Goal: Transaction & Acquisition: Purchase product/service

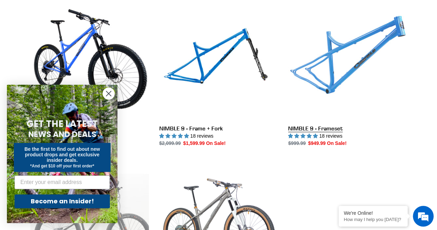
scroll to position [207, 0]
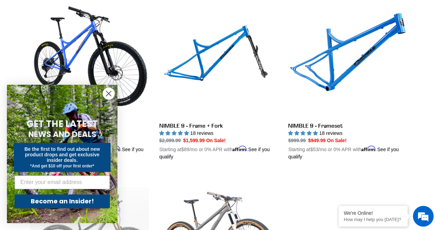
click at [110, 95] on icon "Close dialog" at bounding box center [108, 93] width 5 height 5
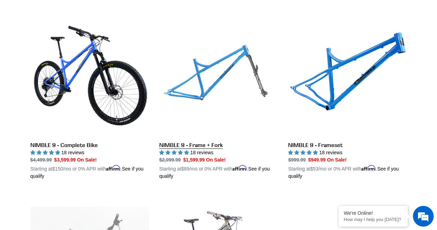
scroll to position [173, 0]
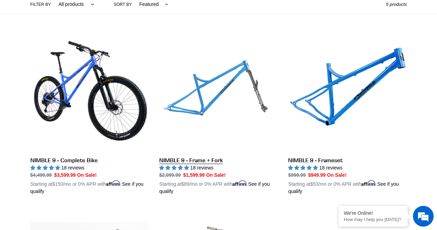
click at [236, 97] on link "NIMBLE 9 - Frame + Fork" at bounding box center [218, 114] width 119 height 162
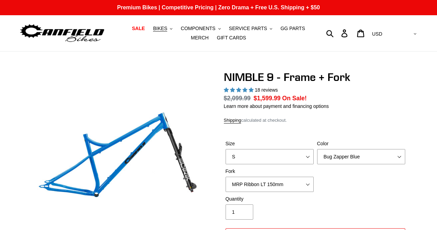
select select "highest-rating"
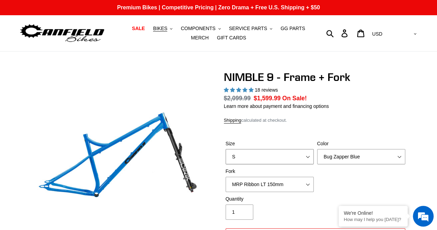
drag, startPoint x: 0, startPoint y: 0, endPoint x: 303, endPoint y: 158, distance: 341.3
click at [303, 158] on select "S M L XL" at bounding box center [270, 156] width 88 height 15
select select "M"
click at [226, 149] on select "S M L XL" at bounding box center [270, 156] width 88 height 15
click at [360, 151] on select "Bug Zapper Blue Purple Haze - Sold Out Galaxy Black" at bounding box center [361, 156] width 88 height 15
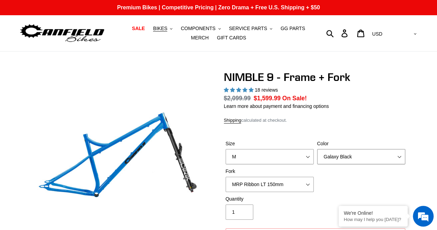
click at [317, 149] on select "Bug Zapper Blue Purple Haze - Sold Out Galaxy Black" at bounding box center [361, 156] width 88 height 15
click at [361, 158] on select "Bug Zapper Blue Purple Haze - Sold Out Galaxy Black" at bounding box center [361, 156] width 88 height 15
select select "Bug Zapper Blue"
click at [317, 149] on select "Bug Zapper Blue Purple Haze - Sold Out Galaxy Black" at bounding box center [361, 156] width 88 height 15
click at [288, 186] on select "MRP Ribbon LT 150mm Fox 36 Factory Grip X 150mm (Special Order) RockShox Lyrik …" at bounding box center [270, 184] width 88 height 15
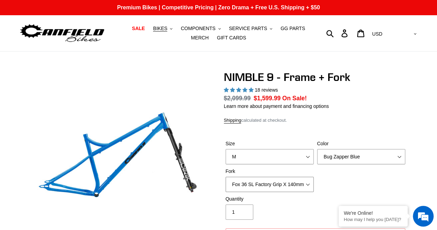
click at [226, 177] on select "MRP Ribbon LT 150mm Fox 36 Factory Grip X 150mm (Special Order) RockShox Lyrik …" at bounding box center [270, 184] width 88 height 15
click at [298, 182] on select "MRP Ribbon LT 150mm Fox 36 Factory Grip X 150mm (Special Order) RockShox Lyrik …" at bounding box center [270, 184] width 88 height 15
click at [226, 177] on select "MRP Ribbon LT 150mm Fox 36 Factory Grip X 150mm (Special Order) RockShox Lyrik …" at bounding box center [270, 184] width 88 height 15
click at [296, 188] on select "MRP Ribbon LT 150mm Fox 36 Factory Grip X 150mm (Special Order) RockShox Lyrik …" at bounding box center [270, 184] width 88 height 15
click at [226, 177] on select "MRP Ribbon LT 150mm Fox 36 Factory Grip X 150mm (Special Order) RockShox Lyrik …" at bounding box center [270, 184] width 88 height 15
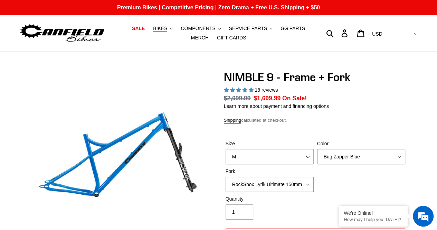
click at [287, 185] on select "MRP Ribbon LT 150mm Fox 36 Factory Grip X 150mm (Special Order) RockShox Lyrik …" at bounding box center [270, 184] width 88 height 15
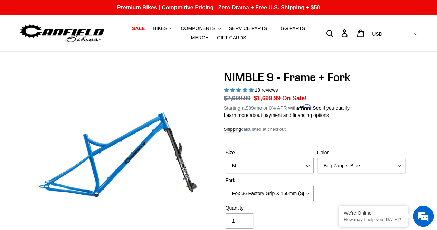
click at [226, 186] on select "MRP Ribbon LT 150mm Fox 36 Factory Grip X 150mm (Special Order) RockShox Lyrik …" at bounding box center [270, 193] width 88 height 15
click at [271, 195] on select "MRP Ribbon LT 150mm Fox 36 Factory Grip X 150mm (Special Order) RockShox Lyrik …" at bounding box center [270, 193] width 88 height 15
click at [226, 186] on select "MRP Ribbon LT 150mm Fox 36 Factory Grip X 150mm (Special Order) RockShox Lyrik …" at bounding box center [270, 193] width 88 height 15
click at [285, 190] on select "MRP Ribbon LT 150mm Fox 36 Factory Grip X 150mm (Special Order) RockShox Lyrik …" at bounding box center [270, 193] width 88 height 15
click at [226, 186] on select "MRP Ribbon LT 150mm Fox 36 Factory Grip X 150mm (Special Order) RockShox Lyrik …" at bounding box center [270, 193] width 88 height 15
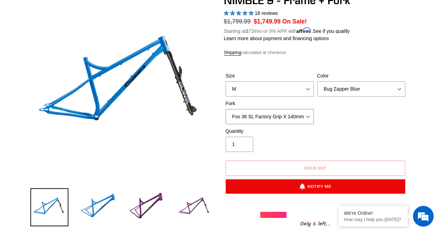
scroll to position [35, 0]
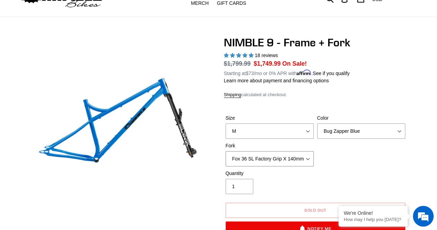
click at [297, 154] on select "MRP Ribbon LT 150mm Fox 36 Factory Grip X 150mm (Special Order) RockShox Lyrik …" at bounding box center [270, 158] width 88 height 15
click at [226, 151] on select "MRP Ribbon LT 150mm Fox 36 Factory Grip X 150mm (Special Order) RockShox Lyrik …" at bounding box center [270, 158] width 88 height 15
click at [277, 167] on div "Size S M L XL Color Bug Zapper Blue Purple Haze - Sold Out Galaxy Black Fork MR…" at bounding box center [315, 141] width 183 height 55
click at [278, 164] on select "MRP Ribbon LT 150mm Fox 36 Factory Grip X 150mm (Special Order) RockShox Lyrik …" at bounding box center [270, 158] width 88 height 15
click at [226, 151] on select "MRP Ribbon LT 150mm Fox 36 Factory Grip X 150mm (Special Order) RockShox Lyrik …" at bounding box center [270, 158] width 88 height 15
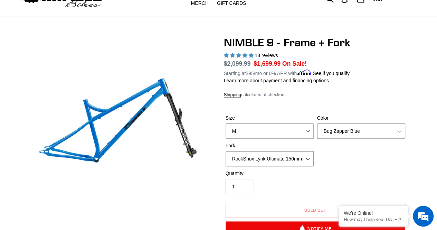
click at [278, 163] on select "MRP Ribbon LT 150mm Fox 36 Factory Grip X 150mm (Special Order) RockShox Lyrik …" at bounding box center [270, 158] width 88 height 15
select select "Fox 36 Factory Grip X 150mm (Special Order)"
click at [226, 151] on select "MRP Ribbon LT 150mm Fox 36 Factory Grip X 150mm (Special Order) RockShox Lyrik …" at bounding box center [270, 158] width 88 height 15
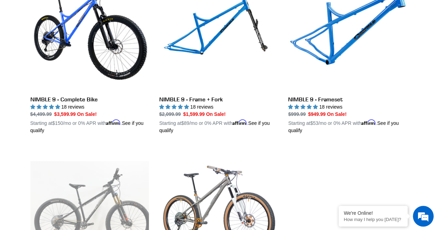
scroll to position [104, 0]
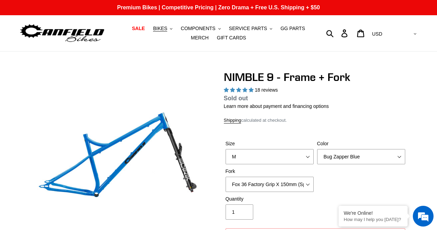
select select "highest-rating"
click at [282, 179] on select "MRP Ribbon LT 150mm Fox 36 Factory Grip X 150mm (Special Order) RockShox Lyrik …" at bounding box center [270, 184] width 88 height 15
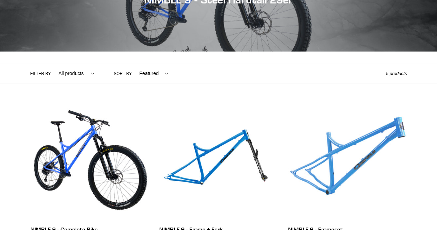
click at [320, 148] on link "NIMBLE 9 - Frameset" at bounding box center [347, 174] width 119 height 145
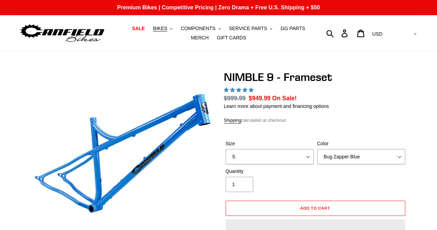
select select "highest-rating"
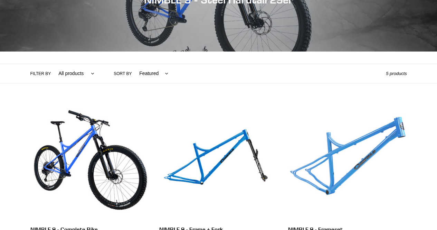
scroll to position [104, 0]
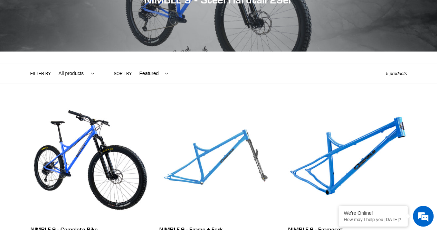
click at [226, 160] on link "NIMBLE 9 - Frame + Fork" at bounding box center [218, 174] width 119 height 145
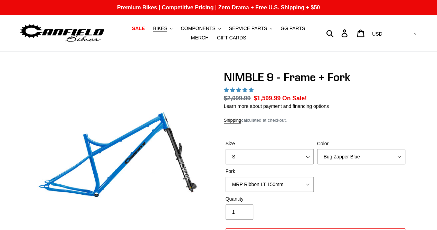
select select "highest-rating"
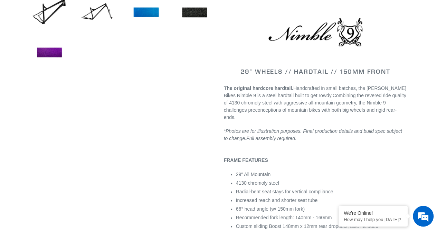
scroll to position [138, 0]
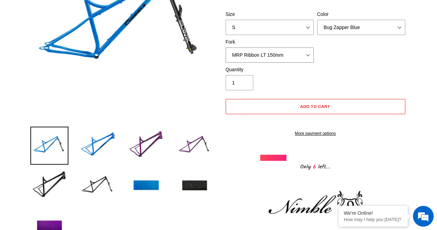
click at [303, 54] on select "MRP Ribbon LT 150mm Fox 36 Factory Grip X 150mm (Special Order) RockShox Lyrik …" at bounding box center [270, 54] width 88 height 15
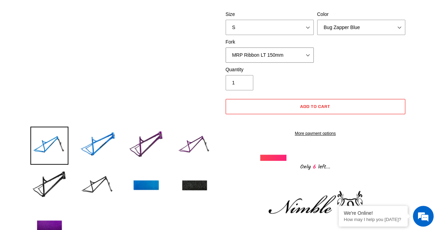
scroll to position [35, 0]
